Goal: Entertainment & Leisure: Browse casually

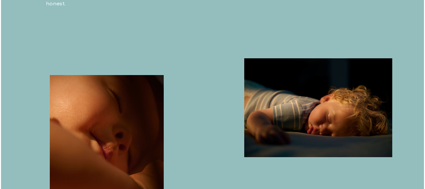
scroll to position [288, 0]
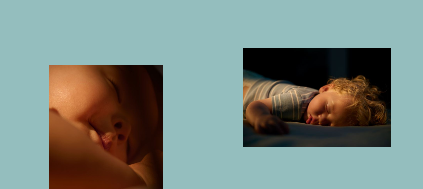
click at [115, 129] on img "button" at bounding box center [106, 151] width 114 height 172
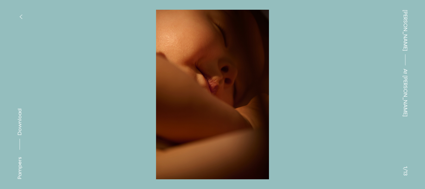
click at [225, 89] on button at bounding box center [319, 47] width 213 height 94
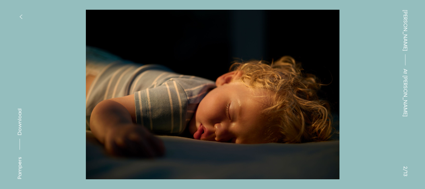
click at [225, 89] on button at bounding box center [319, 47] width 213 height 94
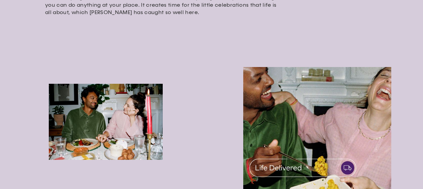
scroll to position [251, 0]
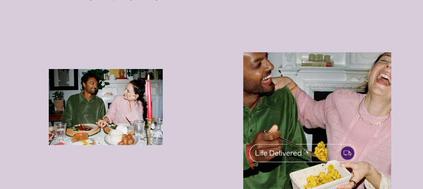
click at [105, 93] on img "button" at bounding box center [106, 107] width 114 height 76
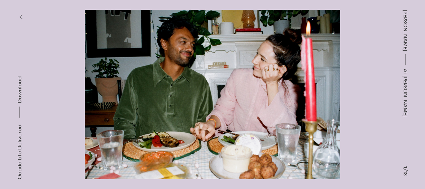
drag, startPoint x: 368, startPoint y: 96, endPoint x: 378, endPoint y: 93, distance: 10.8
click at [378, 93] on div "Ocado Life Delivered Download Ocado Life Delivered Download Ocado Life Delivere…" at bounding box center [212, 94] width 425 height 189
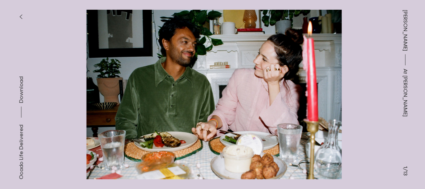
click at [378, 93] on button at bounding box center [319, 47] width 213 height 94
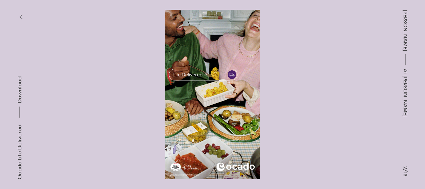
click at [16, 12] on button "button" at bounding box center [20, 16] width 15 height 15
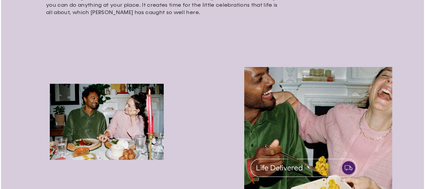
scroll to position [275, 0]
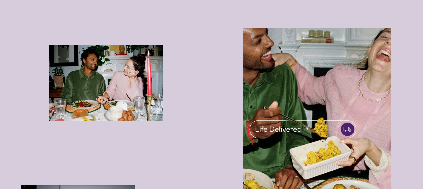
click at [308, 136] on img "button" at bounding box center [317, 159] width 148 height 263
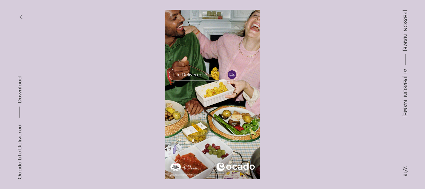
click at [22, 17] on button "button" at bounding box center [20, 16] width 15 height 15
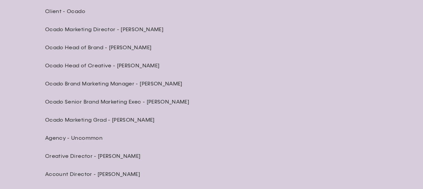
scroll to position [1562, 0]
